Goal: Task Accomplishment & Management: Manage account settings

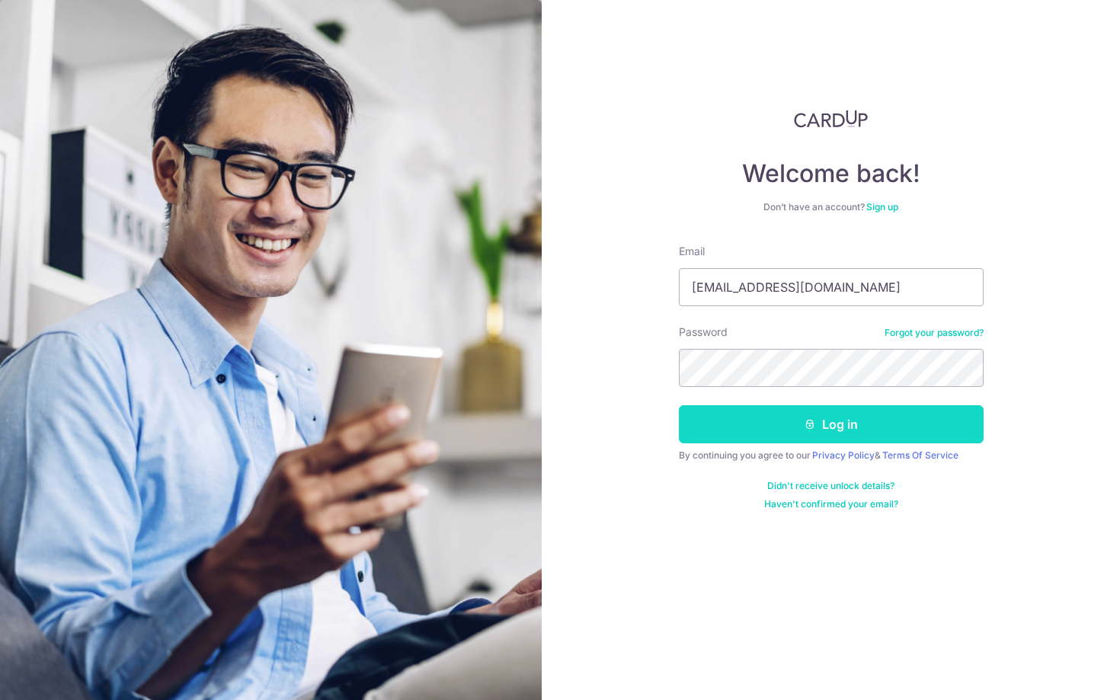
click at [751, 429] on button "Log in" at bounding box center [831, 424] width 305 height 38
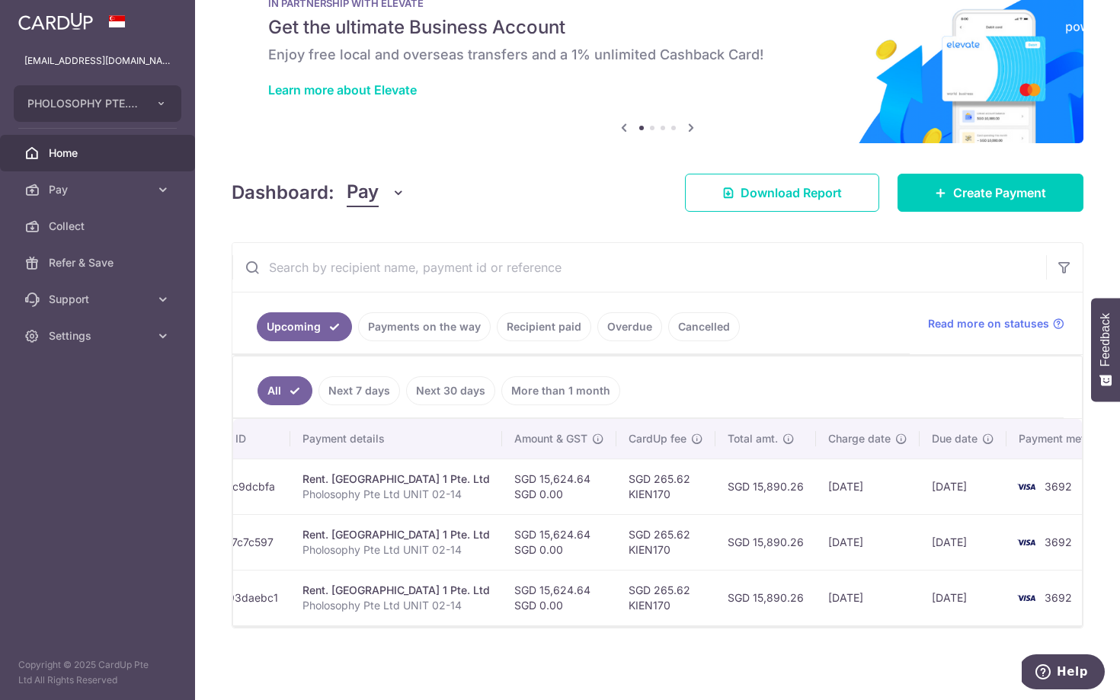
scroll to position [0, 271]
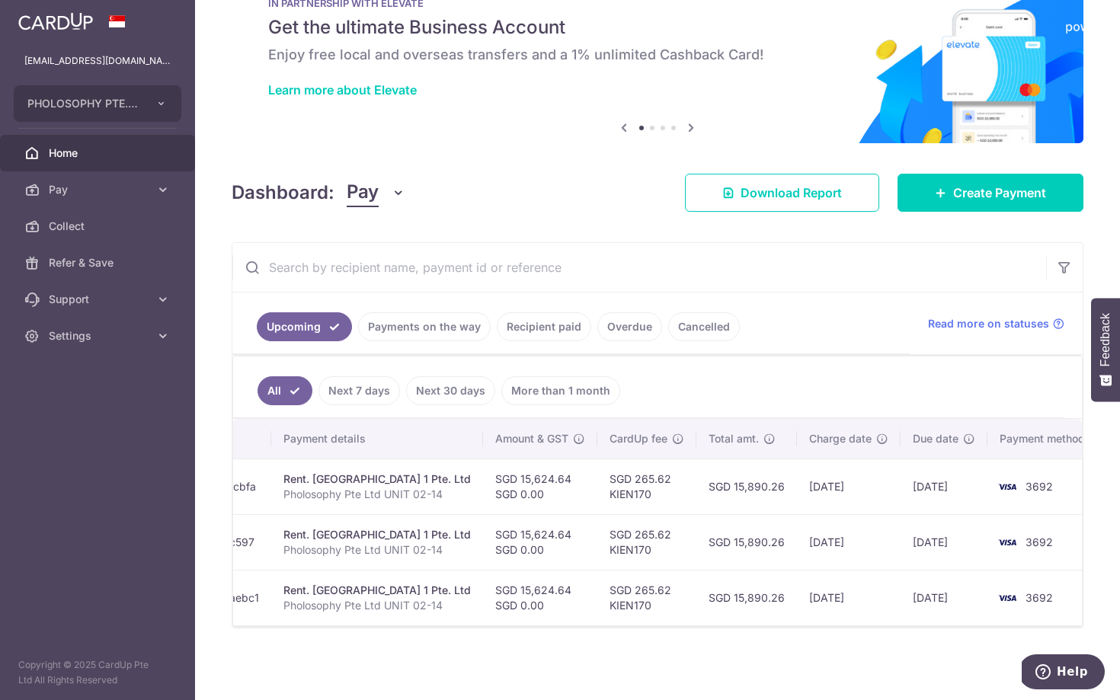
click at [445, 325] on link "Payments on the way" at bounding box center [424, 326] width 133 height 29
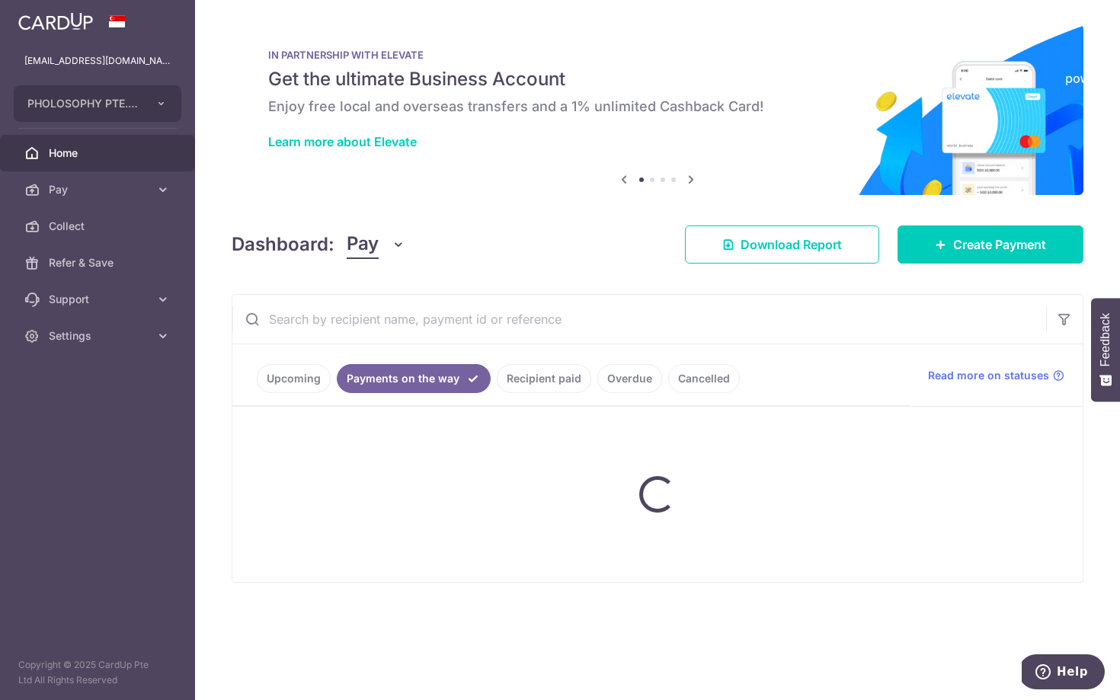
scroll to position [0, 0]
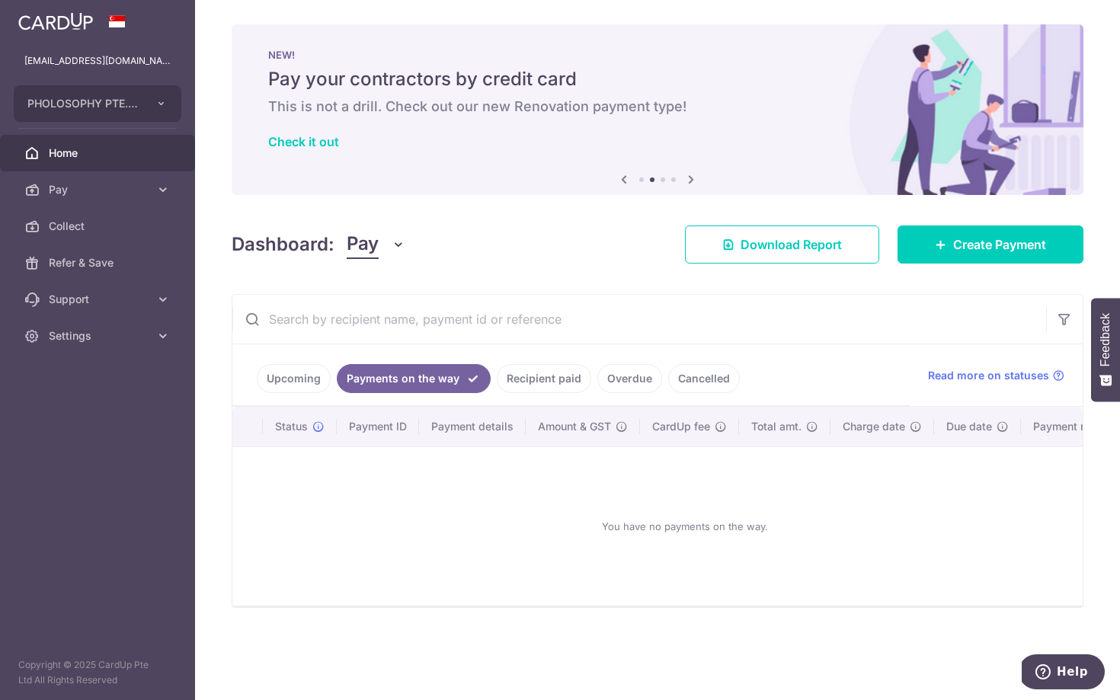
click at [540, 378] on link "Recipient paid" at bounding box center [544, 378] width 94 height 29
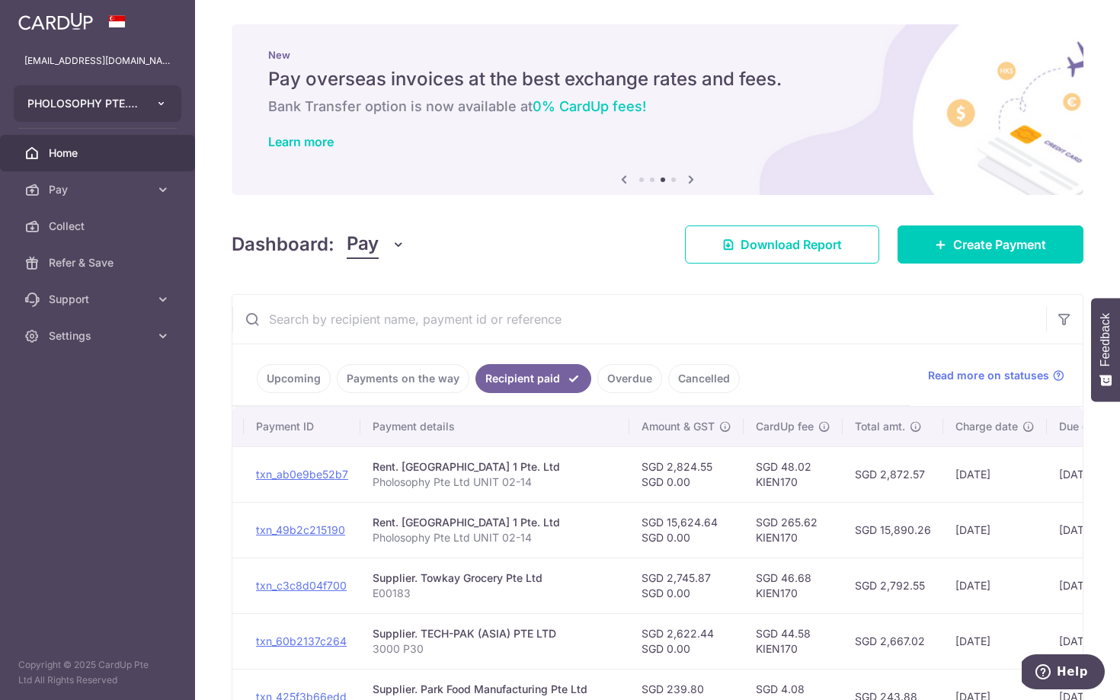
click at [164, 88] on button "PHOLOSOPHY PTE. LTD." at bounding box center [98, 103] width 168 height 37
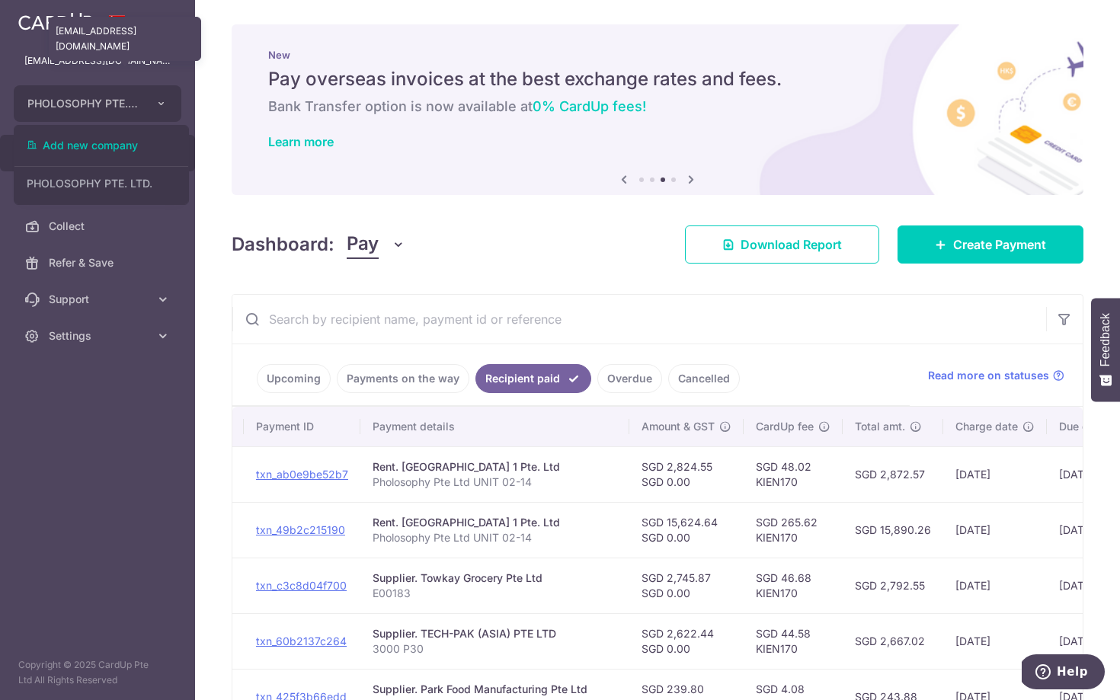
click at [169, 54] on p "[EMAIL_ADDRESS][DOMAIN_NAME]" at bounding box center [97, 60] width 146 height 15
click at [84, 56] on p "[EMAIL_ADDRESS][DOMAIN_NAME]" at bounding box center [97, 60] width 146 height 15
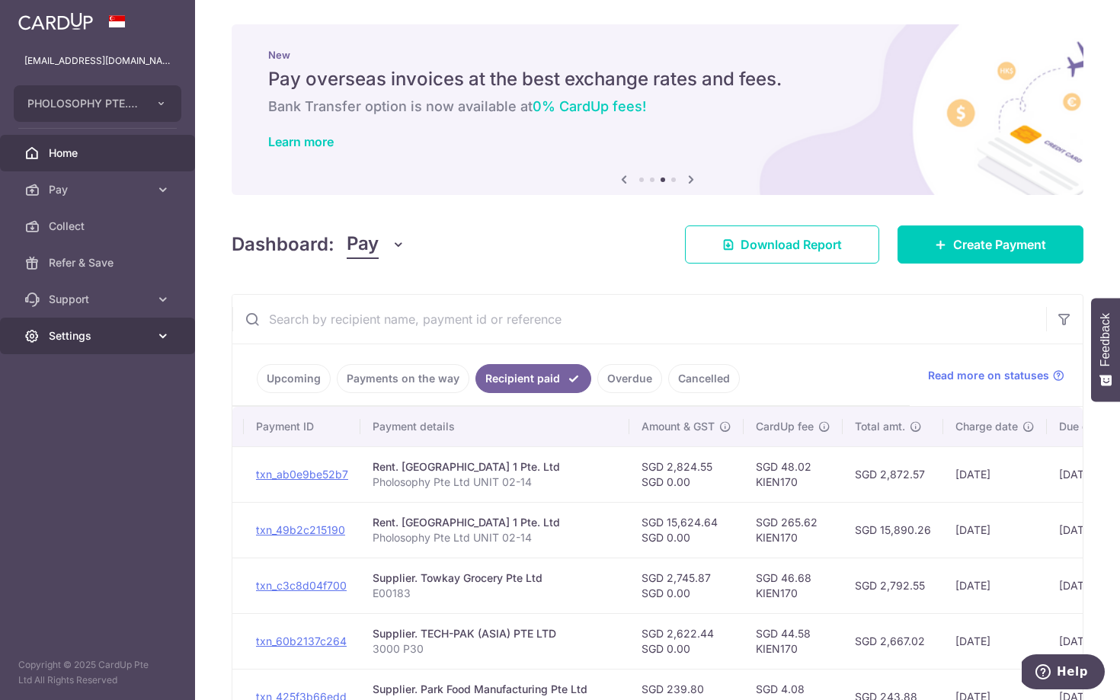
click at [118, 346] on link "Settings" at bounding box center [97, 336] width 195 height 37
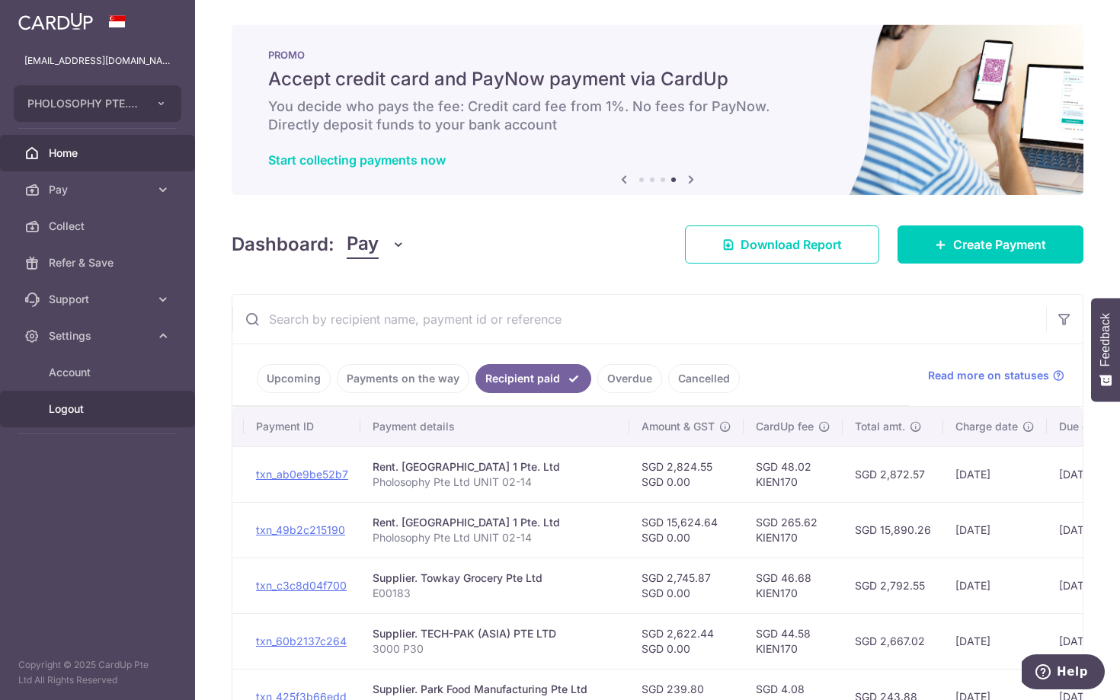
click at [72, 412] on span "Logout" at bounding box center [99, 409] width 101 height 15
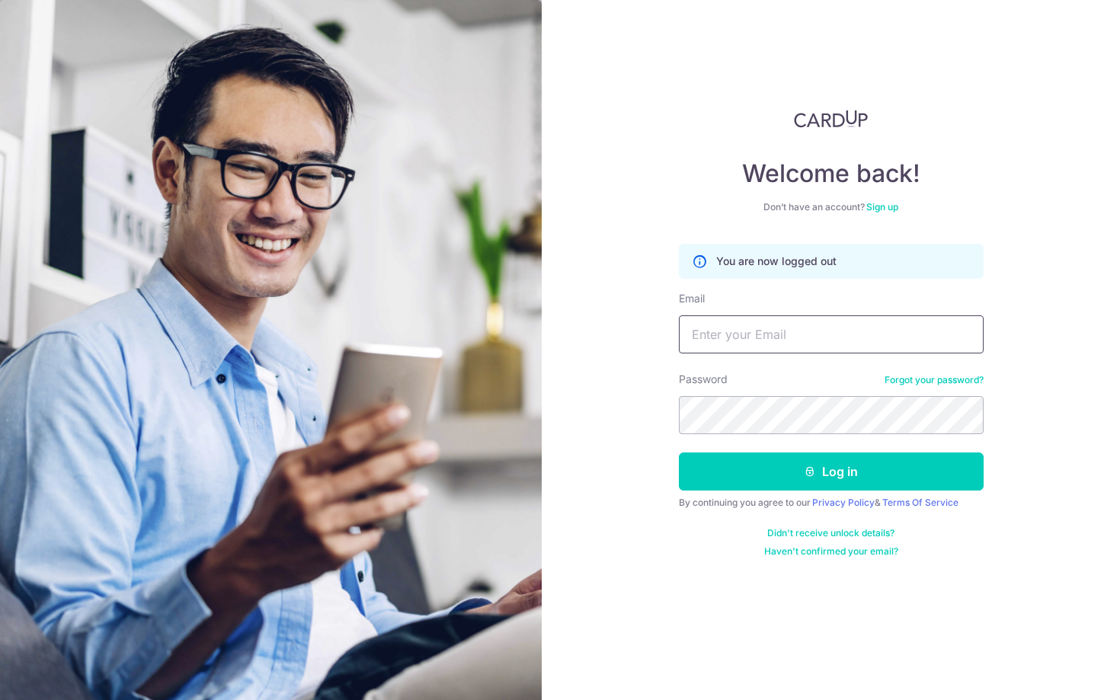
click at [731, 335] on input "Email" at bounding box center [831, 335] width 305 height 38
click at [652, 428] on div "Welcome back! Don’t have an account? Sign up You are now logged out Email Passw…" at bounding box center [831, 350] width 578 height 700
click at [779, 345] on input "Email" at bounding box center [831, 335] width 305 height 38
type input "n35513@gmail.com"
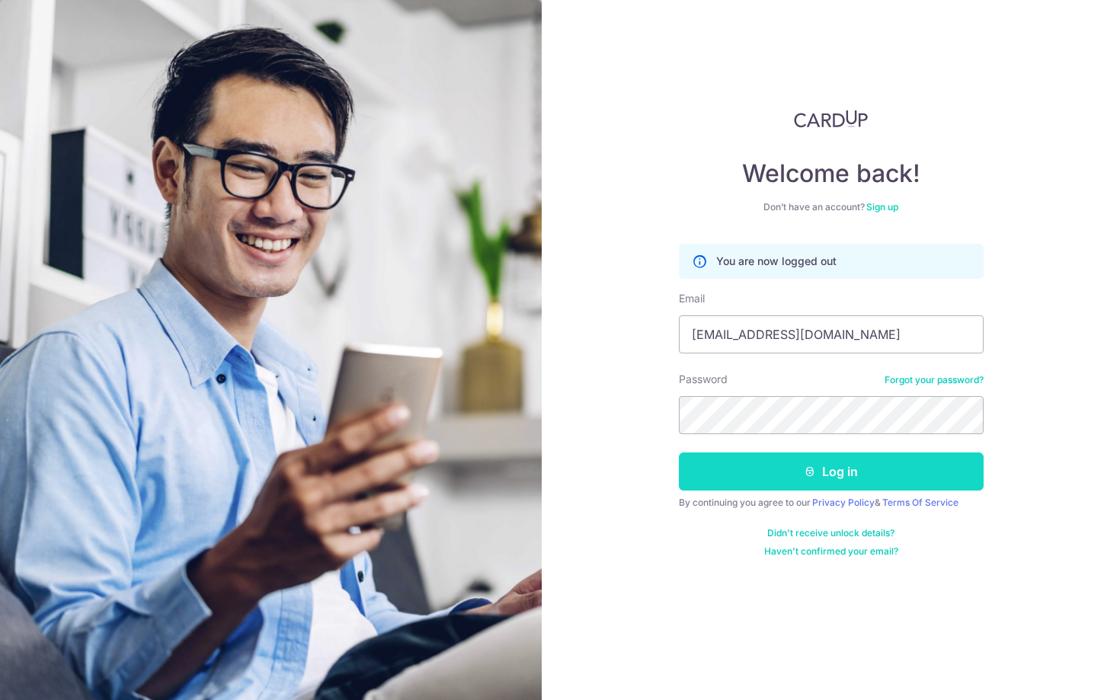
click at [723, 489] on button "Log in" at bounding box center [831, 472] width 305 height 38
